Goal: Task Accomplishment & Management: Use online tool/utility

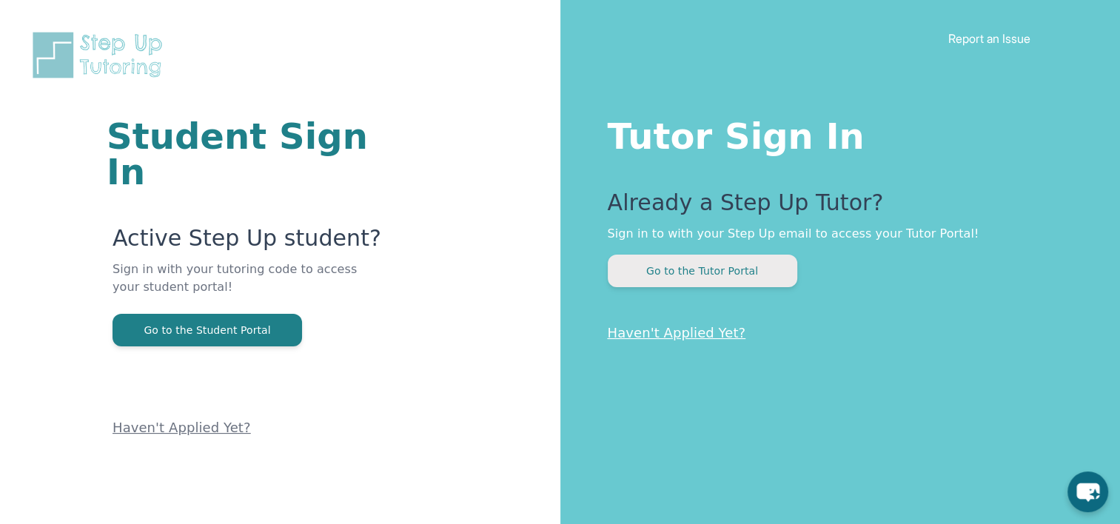
click at [667, 279] on button "Go to the Tutor Portal" at bounding box center [703, 271] width 190 height 33
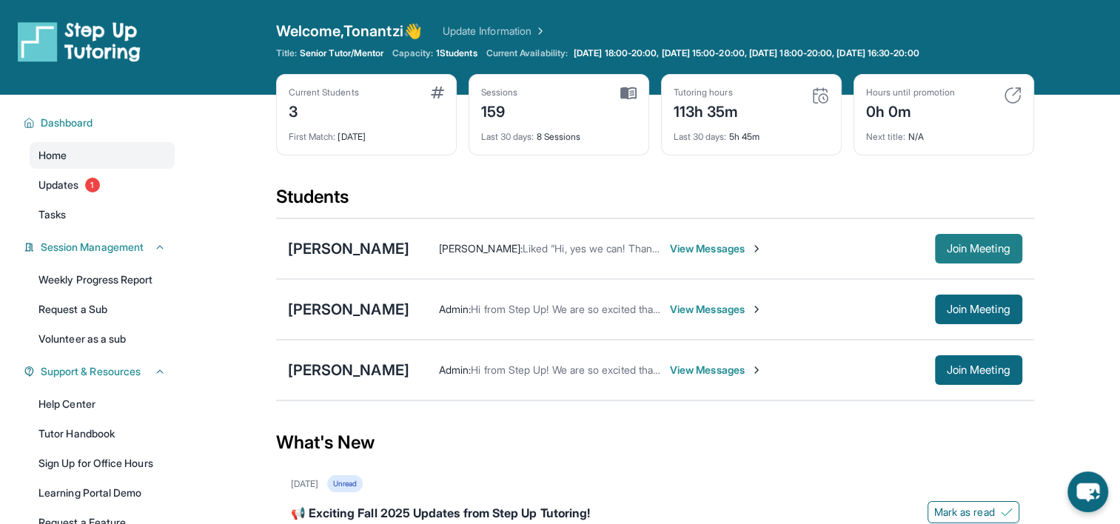
click at [953, 241] on button "Join Meeting" at bounding box center [978, 249] width 87 height 30
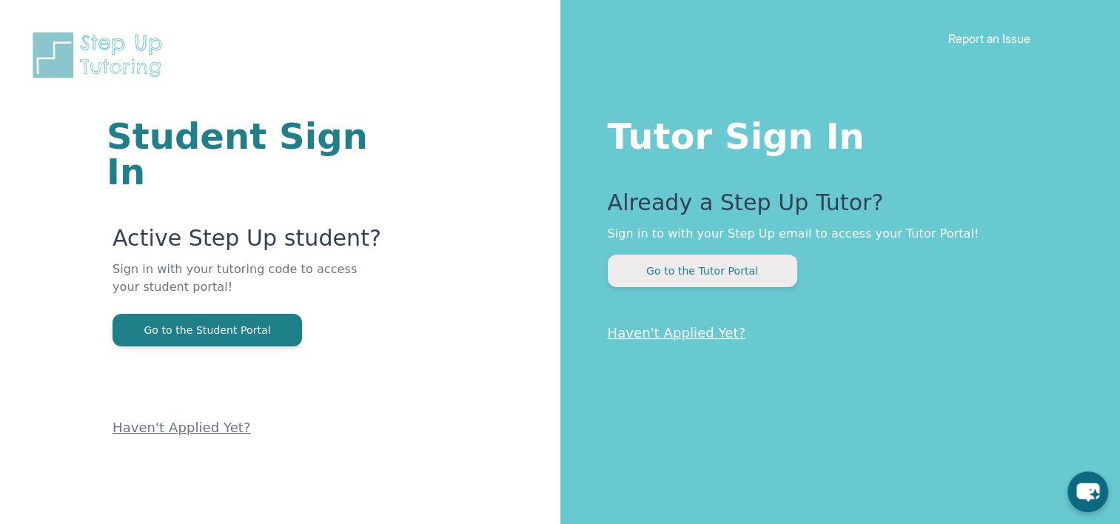
click at [646, 263] on button "Go to the Tutor Portal" at bounding box center [703, 271] width 190 height 33
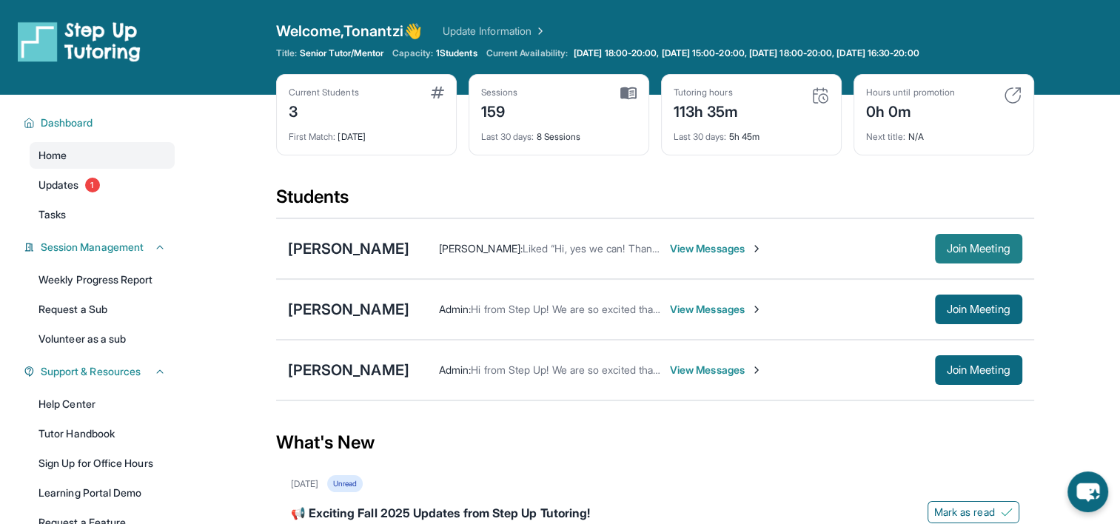
click at [951, 250] on span "Join Meeting" at bounding box center [979, 248] width 64 height 9
click at [956, 305] on span "Join Meeting" at bounding box center [979, 309] width 64 height 9
click at [743, 306] on span "View Messages" at bounding box center [716, 309] width 93 height 15
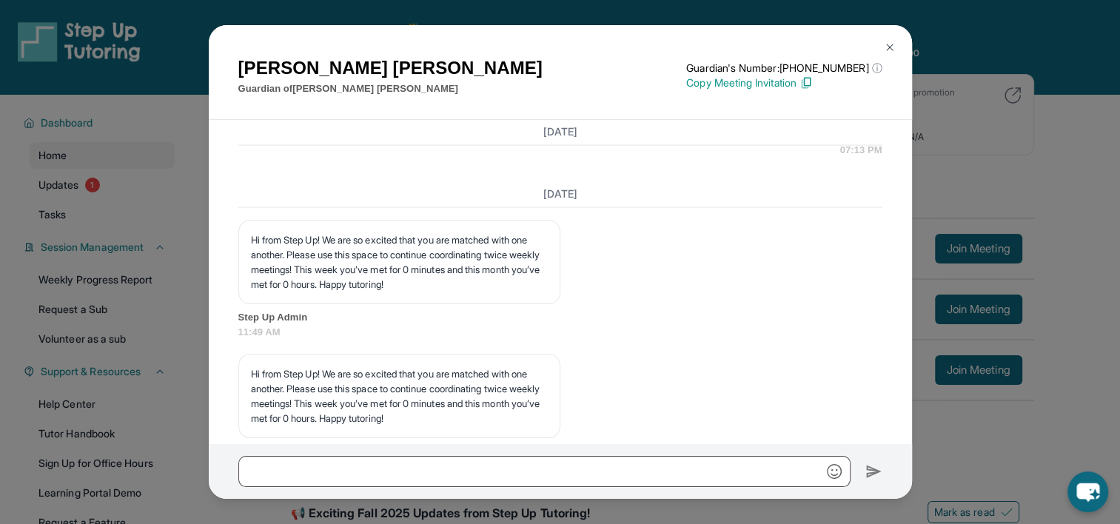
scroll to position [3466, 0]
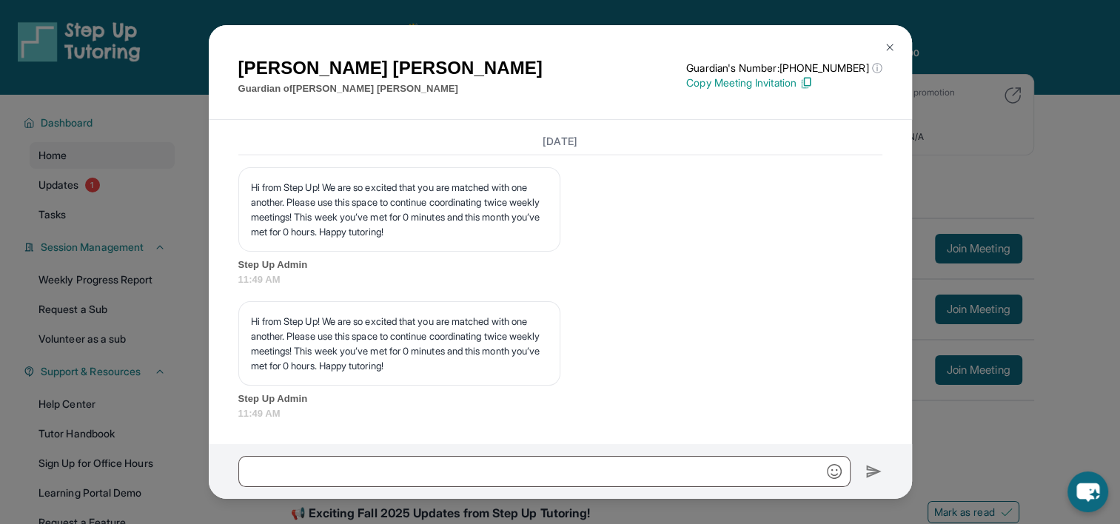
click at [887, 44] on img at bounding box center [890, 47] width 12 height 12
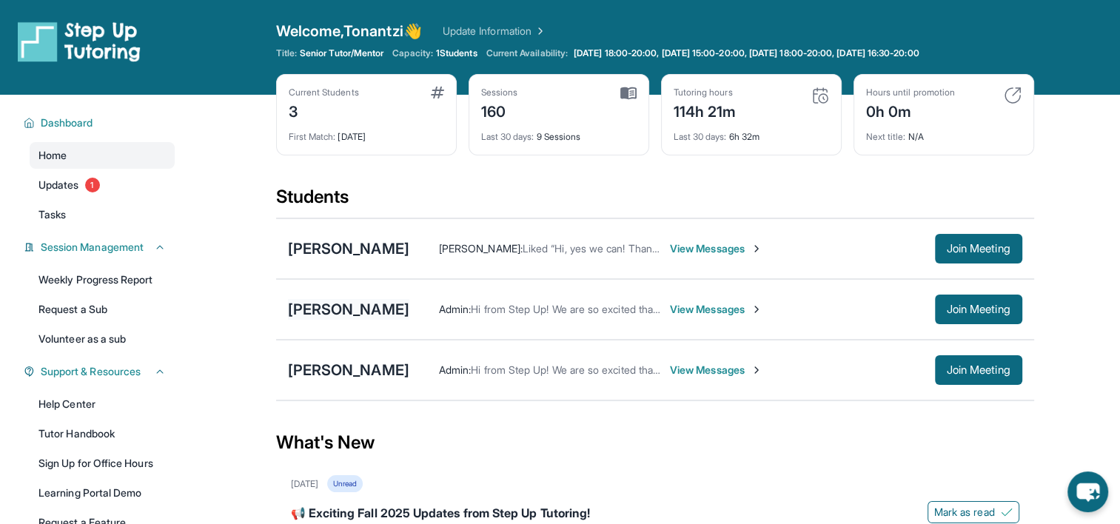
click at [372, 318] on div "[PERSON_NAME]" at bounding box center [348, 309] width 121 height 21
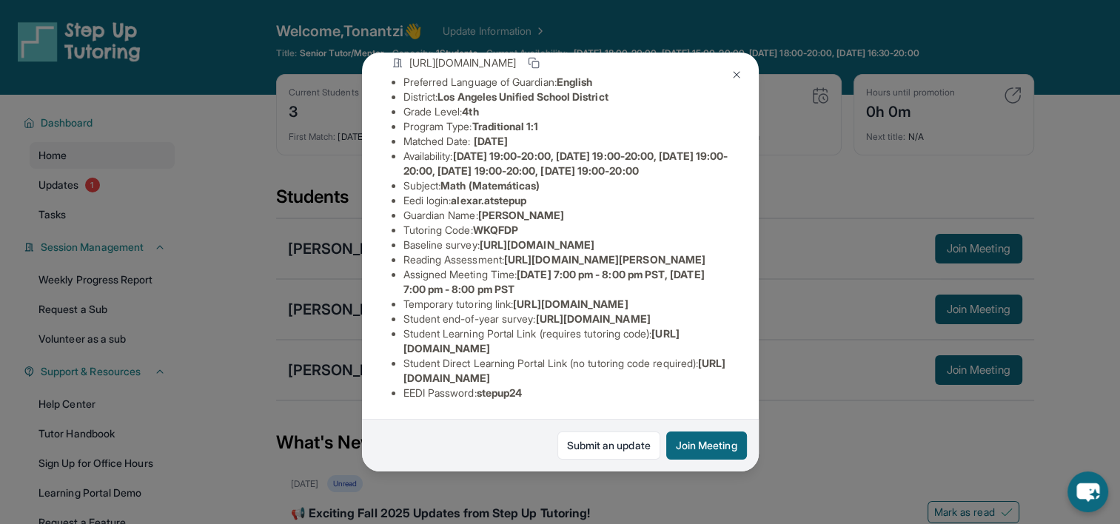
scroll to position [258, 0]
click at [513, 298] on span "[URL][DOMAIN_NAME]" at bounding box center [570, 304] width 115 height 13
drag, startPoint x: 420, startPoint y: 282, endPoint x: 405, endPoint y: 275, distance: 16.6
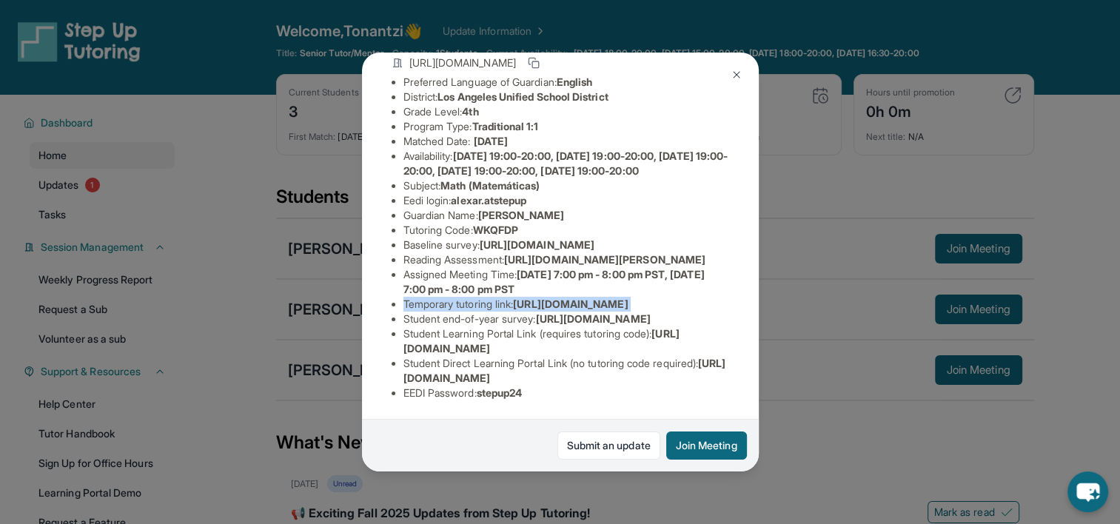
click at [513, 298] on span "[URL][DOMAIN_NAME]" at bounding box center [570, 304] width 115 height 13
click at [401, 275] on ul "Preferred Language of Guardian: English District: [GEOGRAPHIC_DATA] Unified Sch…" at bounding box center [561, 238] width 338 height 326
drag, startPoint x: 403, startPoint y: 277, endPoint x: 546, endPoint y: 292, distance: 144.5
click at [546, 297] on li "Temporary tutoring link : [URL][DOMAIN_NAME]" at bounding box center [566, 304] width 326 height 15
copy span "[URL][DOMAIN_NAME]"
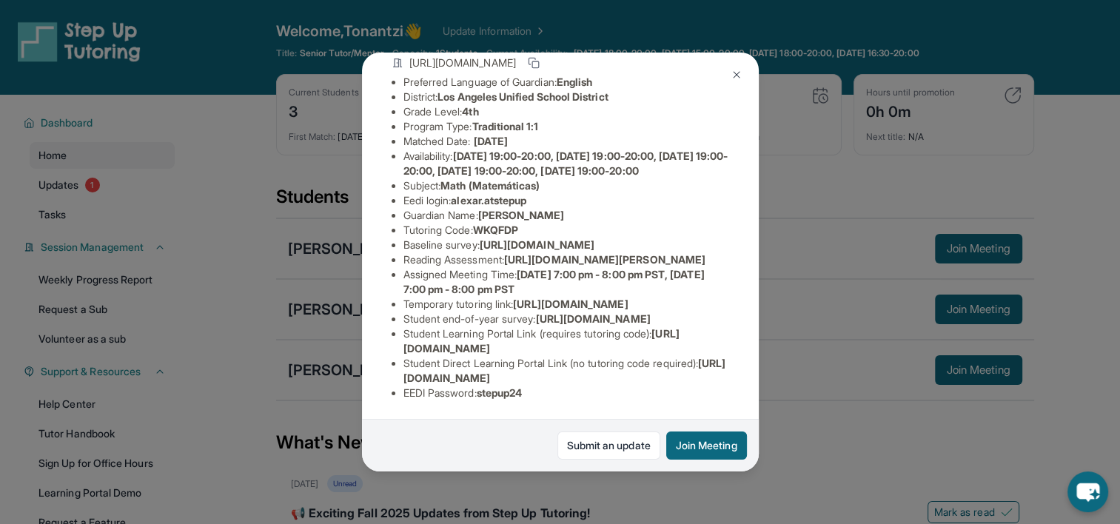
copy span "[URL][DOMAIN_NAME]"
click at [740, 73] on img at bounding box center [737, 75] width 12 height 12
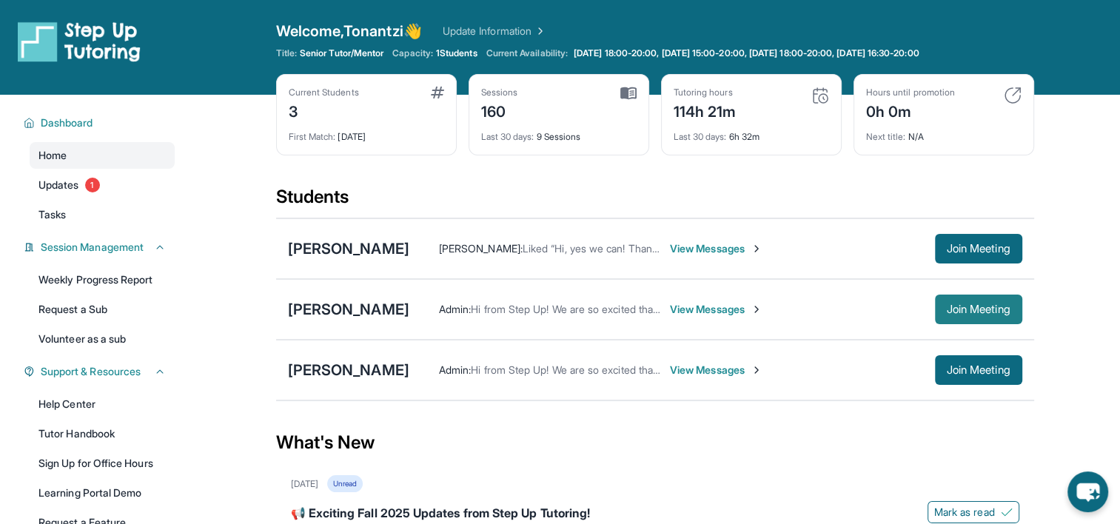
click at [962, 305] on span "Join Meeting" at bounding box center [979, 309] width 64 height 9
